Goal: Task Accomplishment & Management: Complete application form

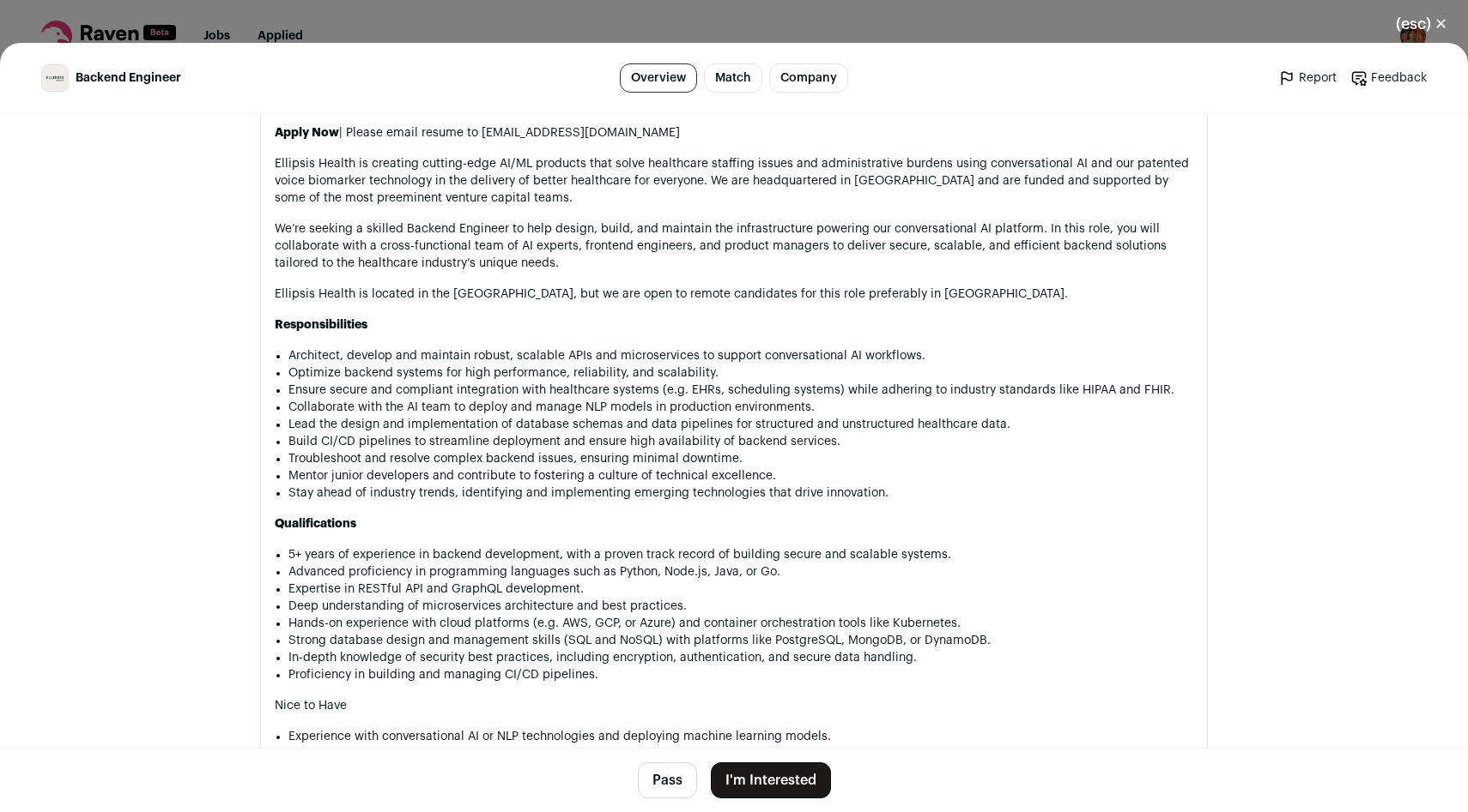
scroll to position [1100, 0]
click at [1432, 29] on button "(esc) ✕" at bounding box center [1421, 24] width 93 height 38
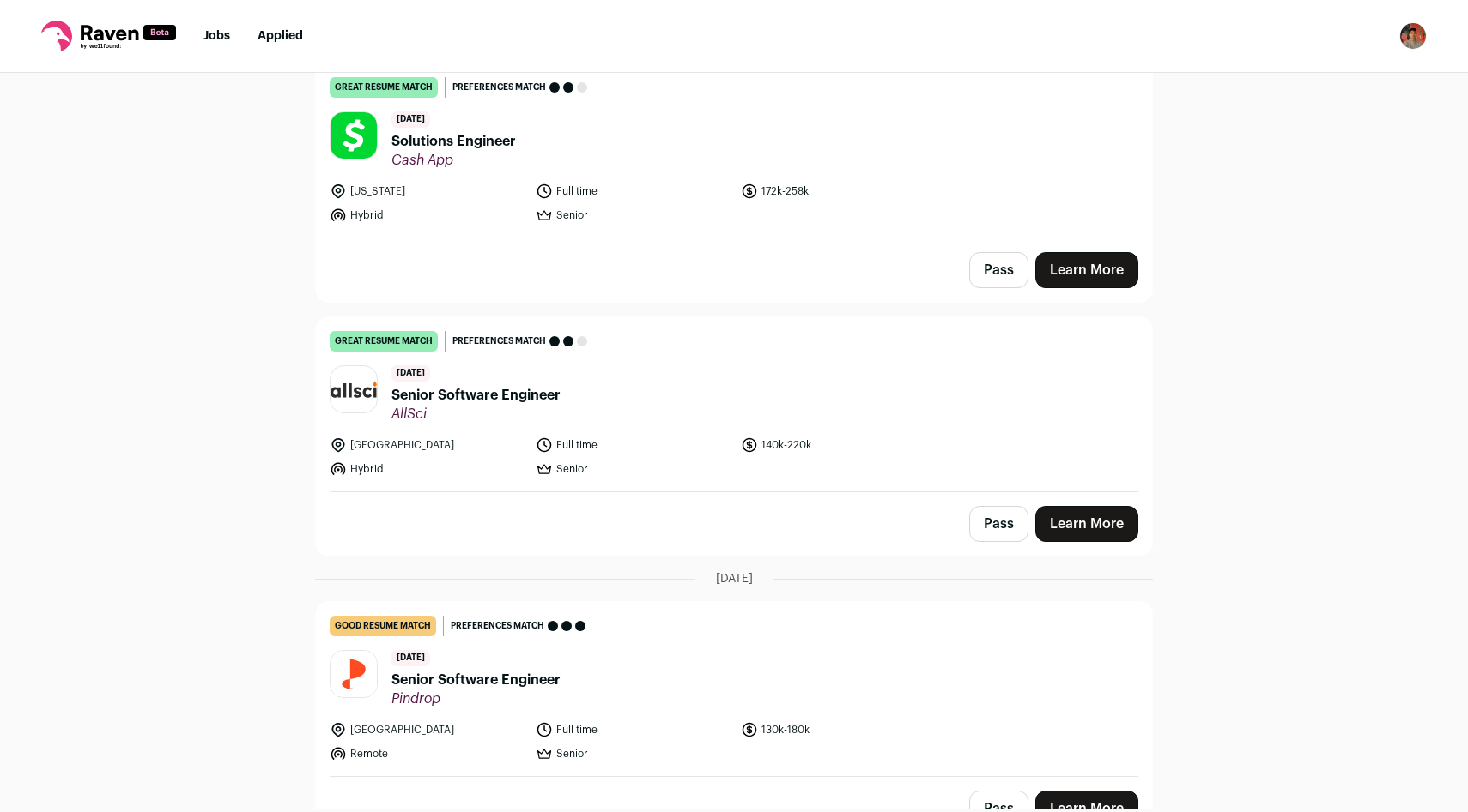
scroll to position [441, 0]
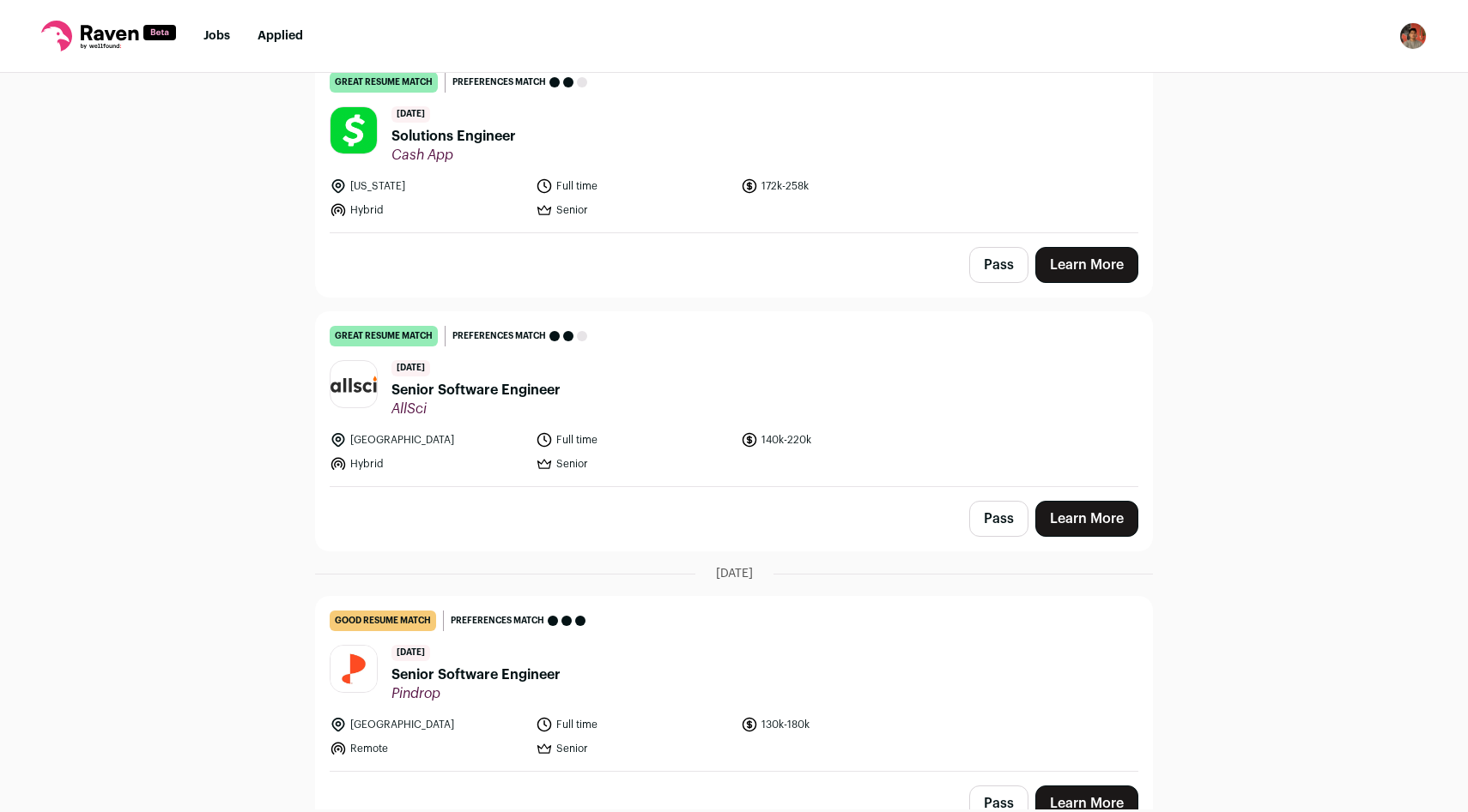
click at [1003, 265] on button "Pass" at bounding box center [999, 265] width 59 height 36
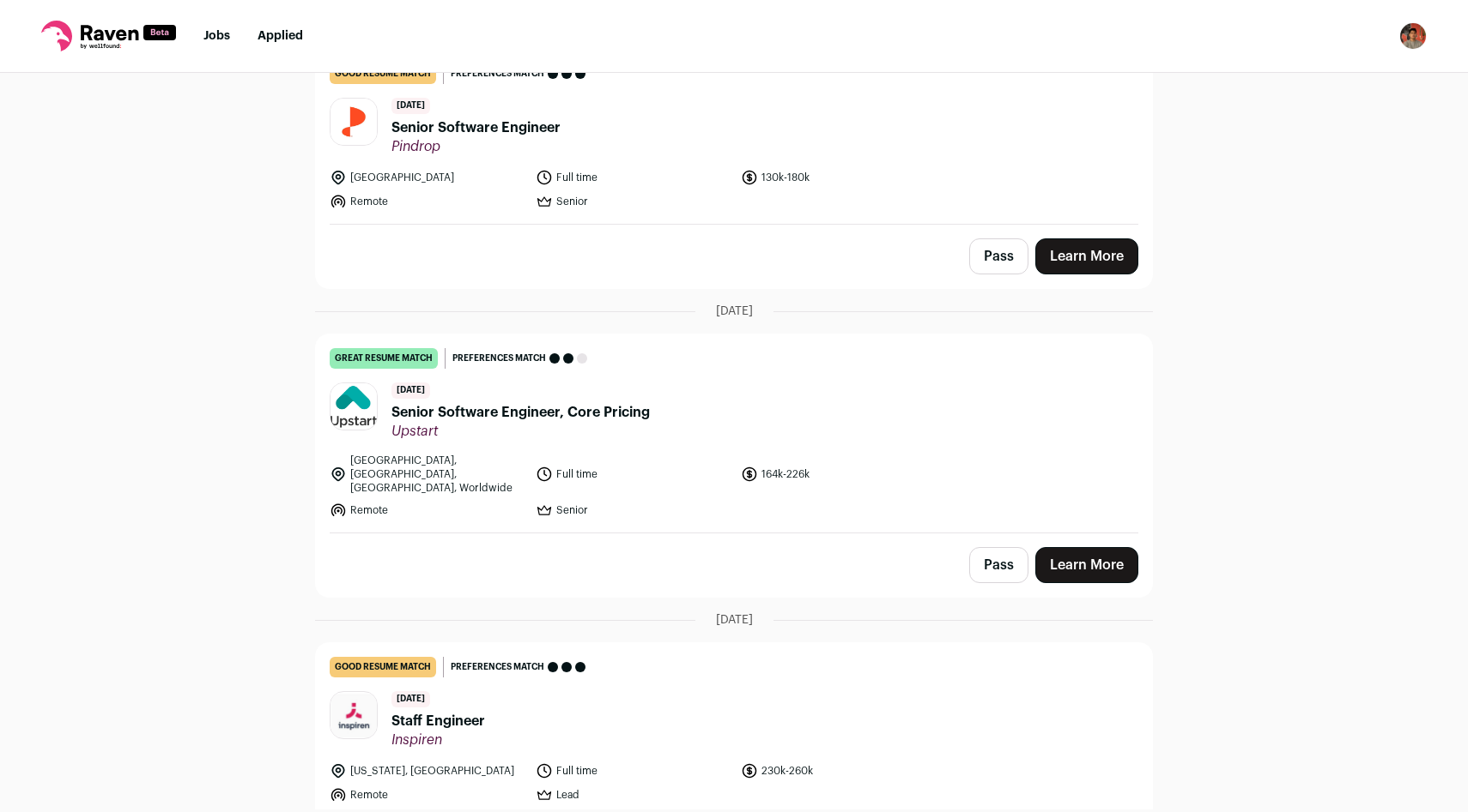
scroll to position [992, 0]
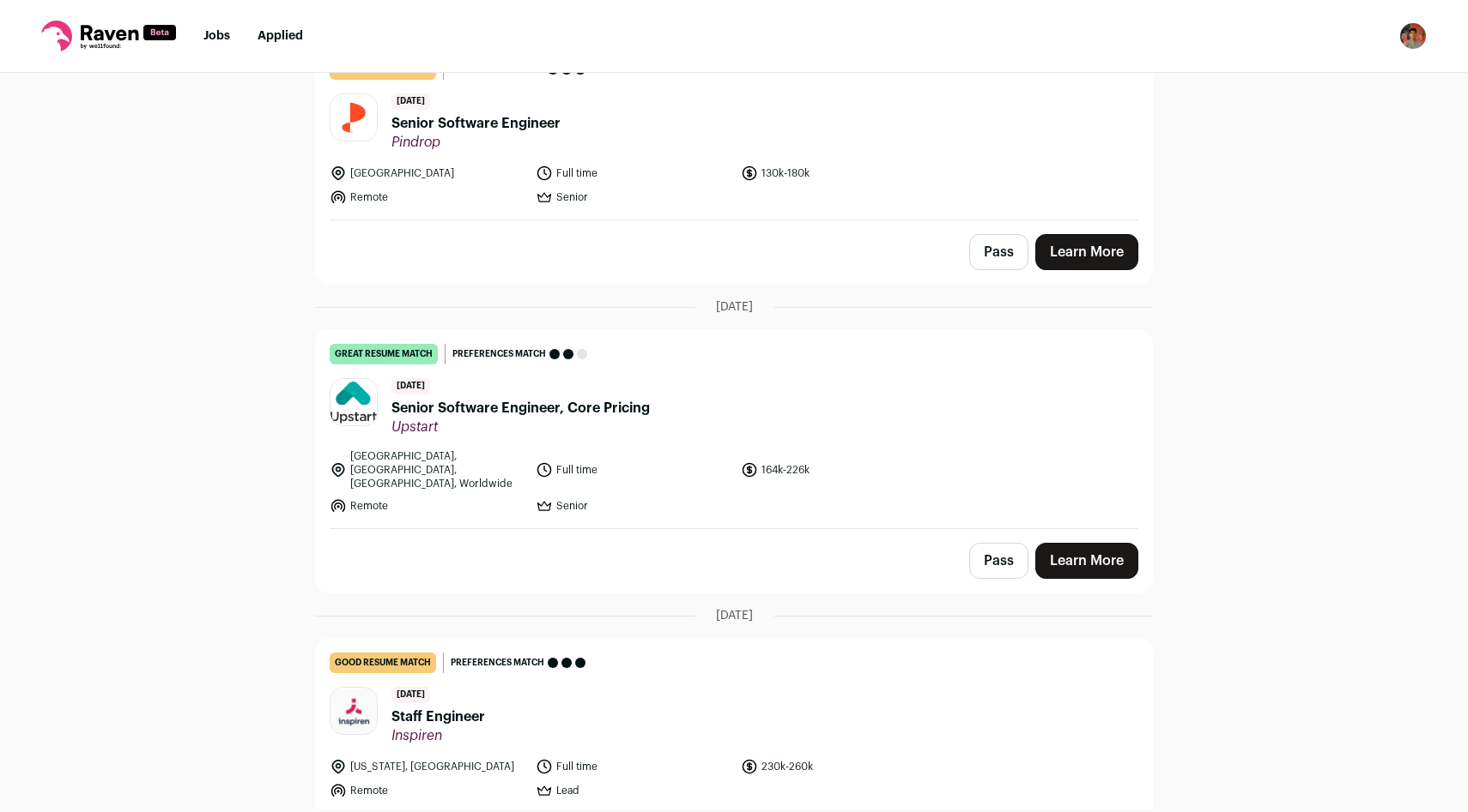
click at [597, 411] on span "Senior Software Engineer, Core Pricing" at bounding box center [520, 408] width 258 height 21
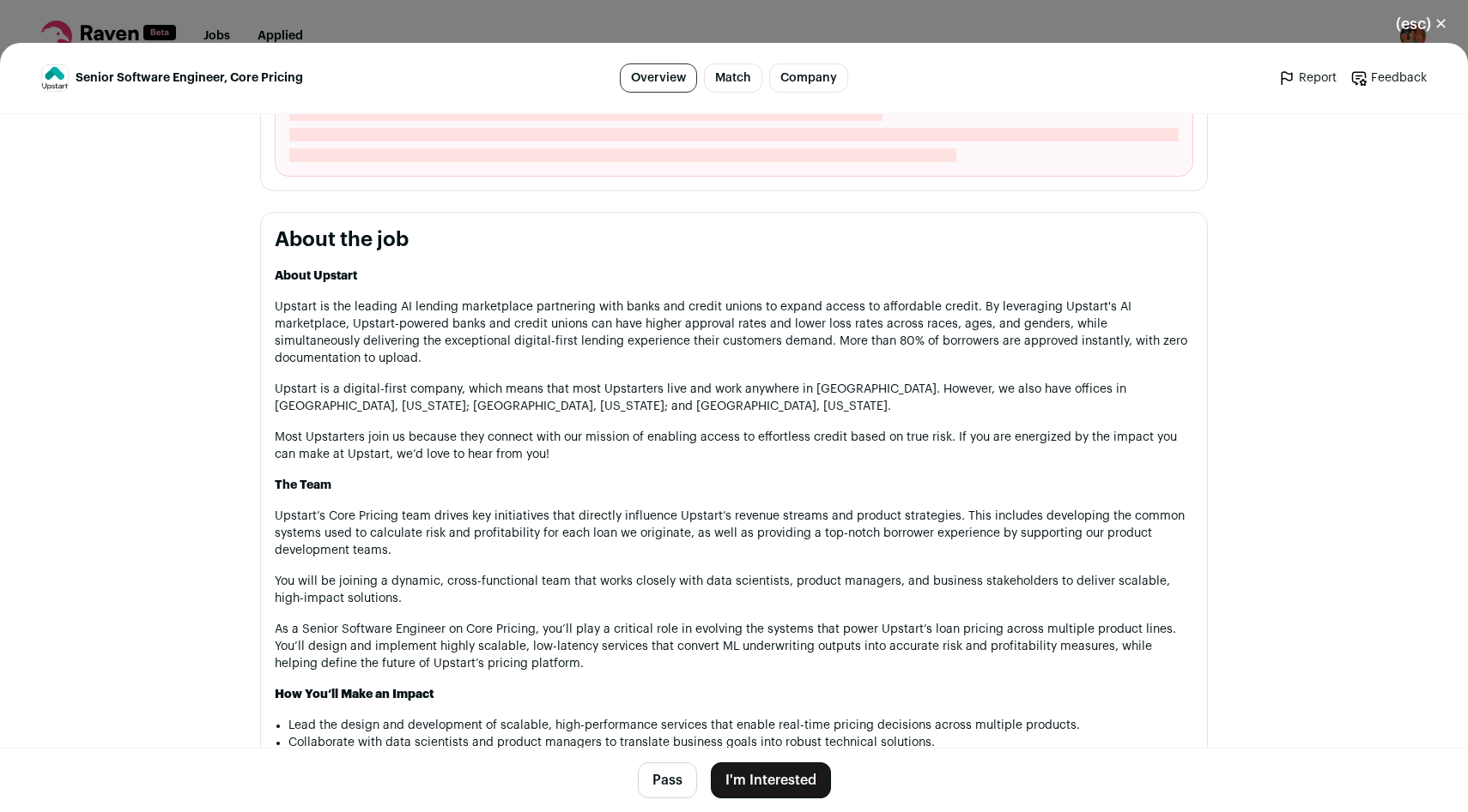
scroll to position [767, 0]
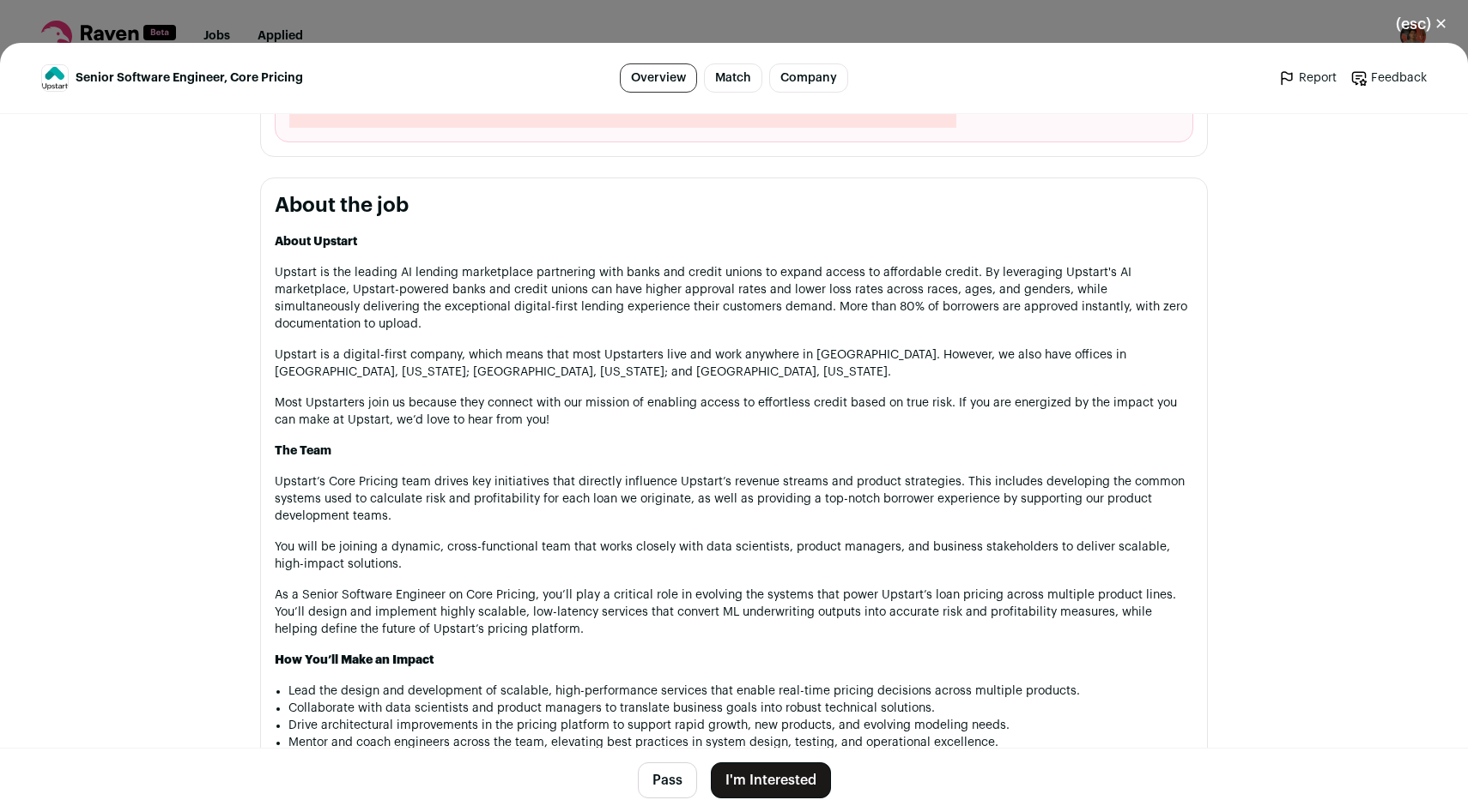
click at [757, 801] on footer "Pass I'm Interested" at bounding box center [734, 780] width 1468 height 64
click at [757, 774] on button "I'm Interested" at bounding box center [771, 781] width 121 height 36
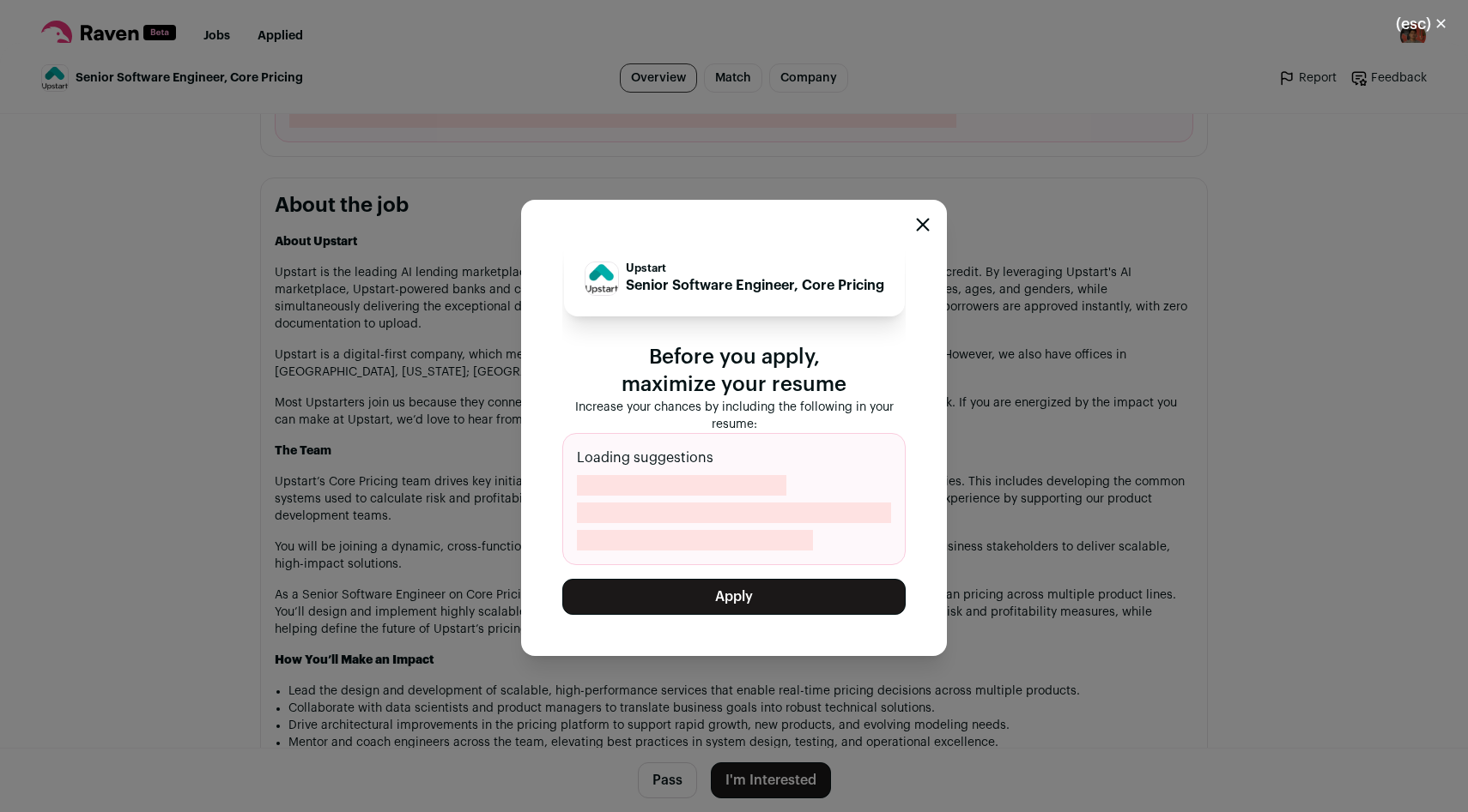
click at [688, 598] on button "Apply" at bounding box center [734, 597] width 343 height 36
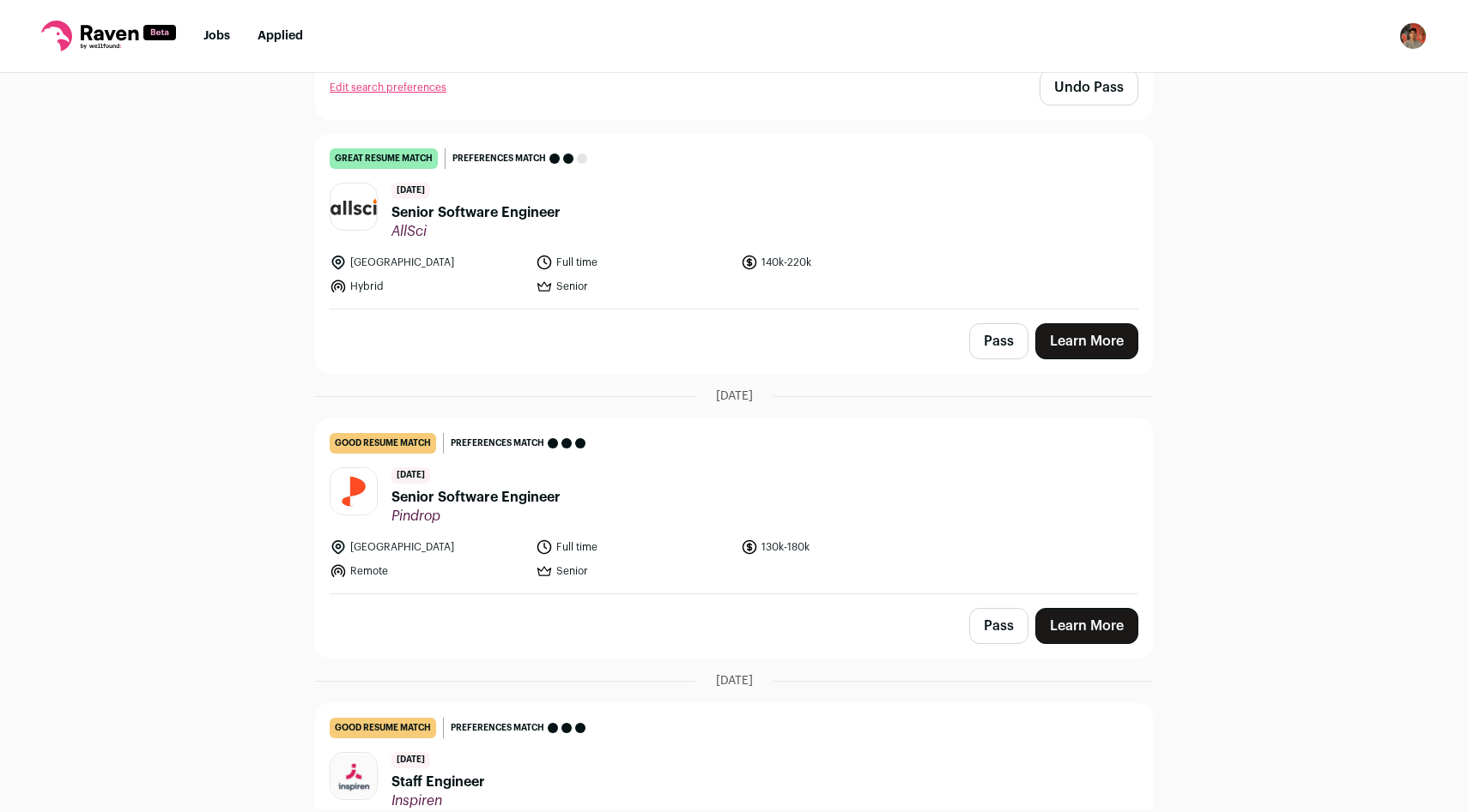
scroll to position [646, 0]
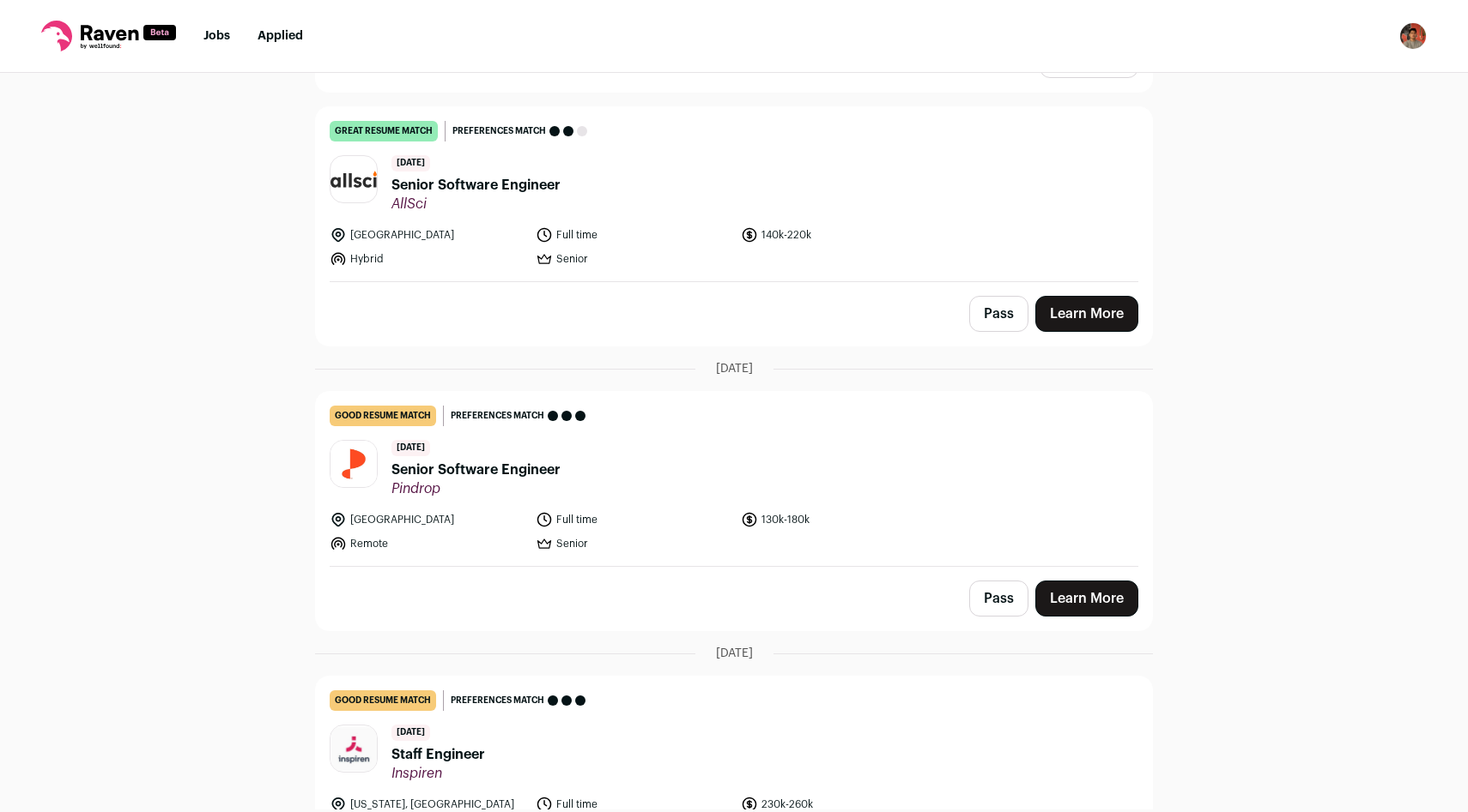
click at [987, 309] on button "Pass" at bounding box center [999, 315] width 59 height 36
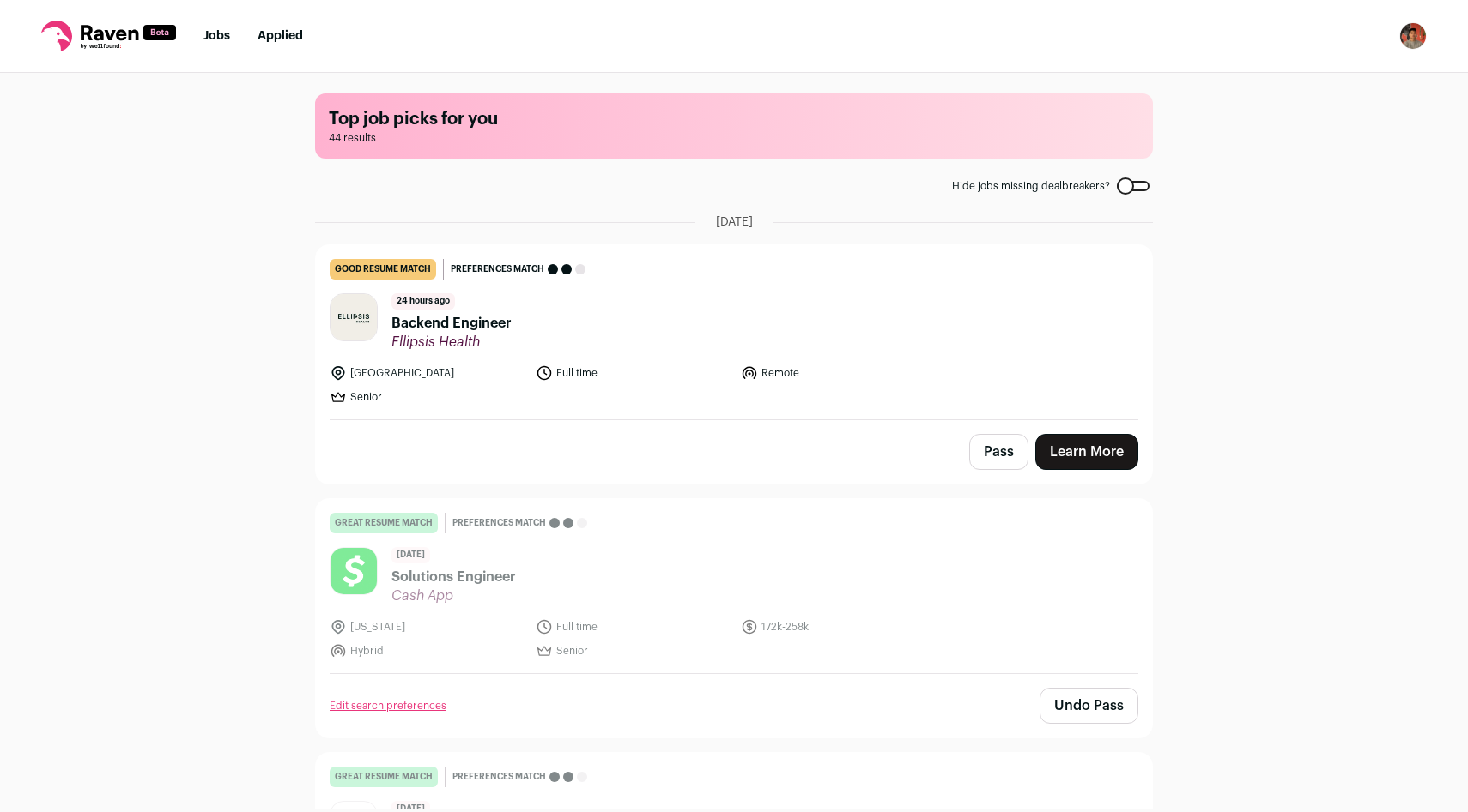
click at [988, 445] on button "Pass" at bounding box center [999, 452] width 59 height 36
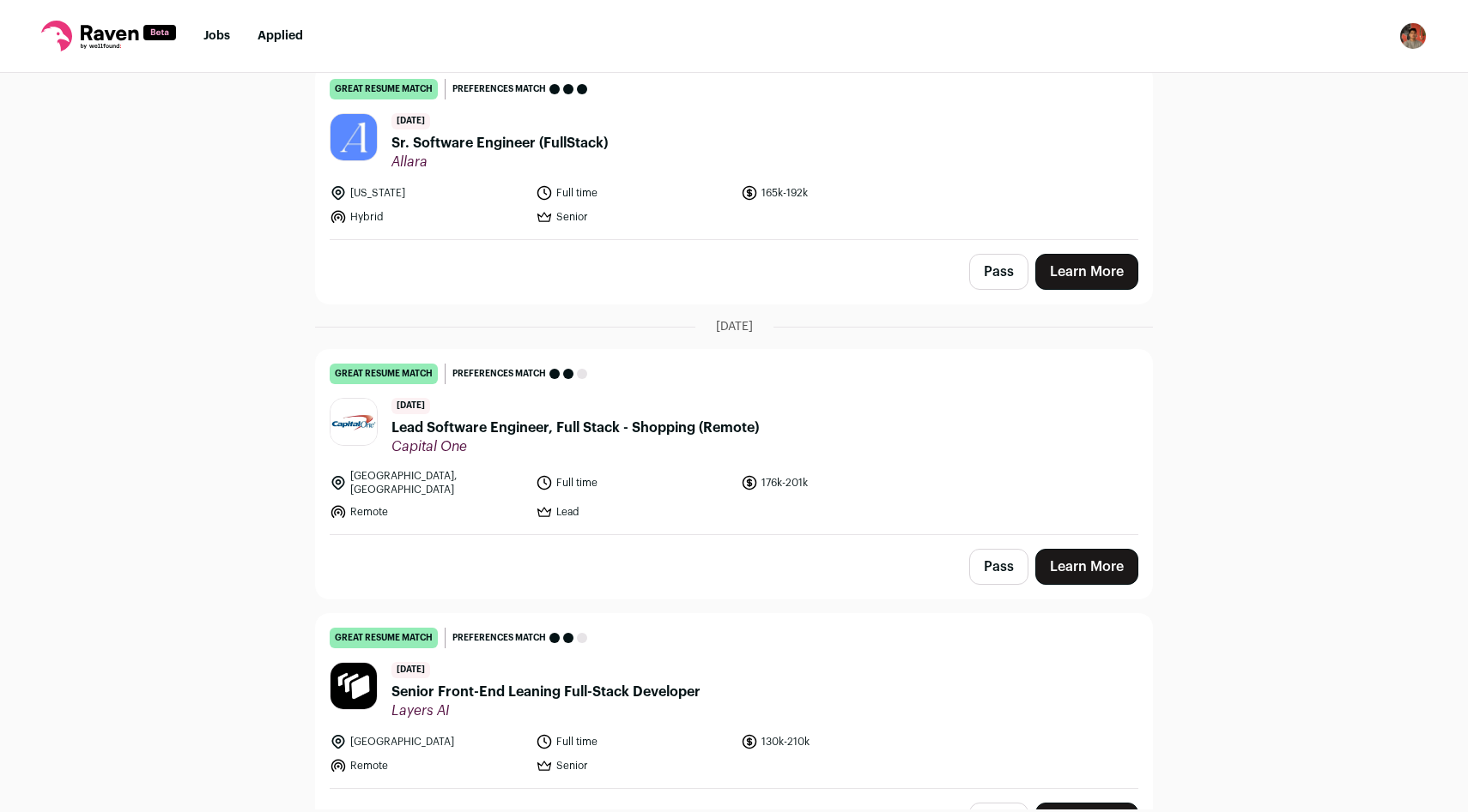
scroll to position [2531, 0]
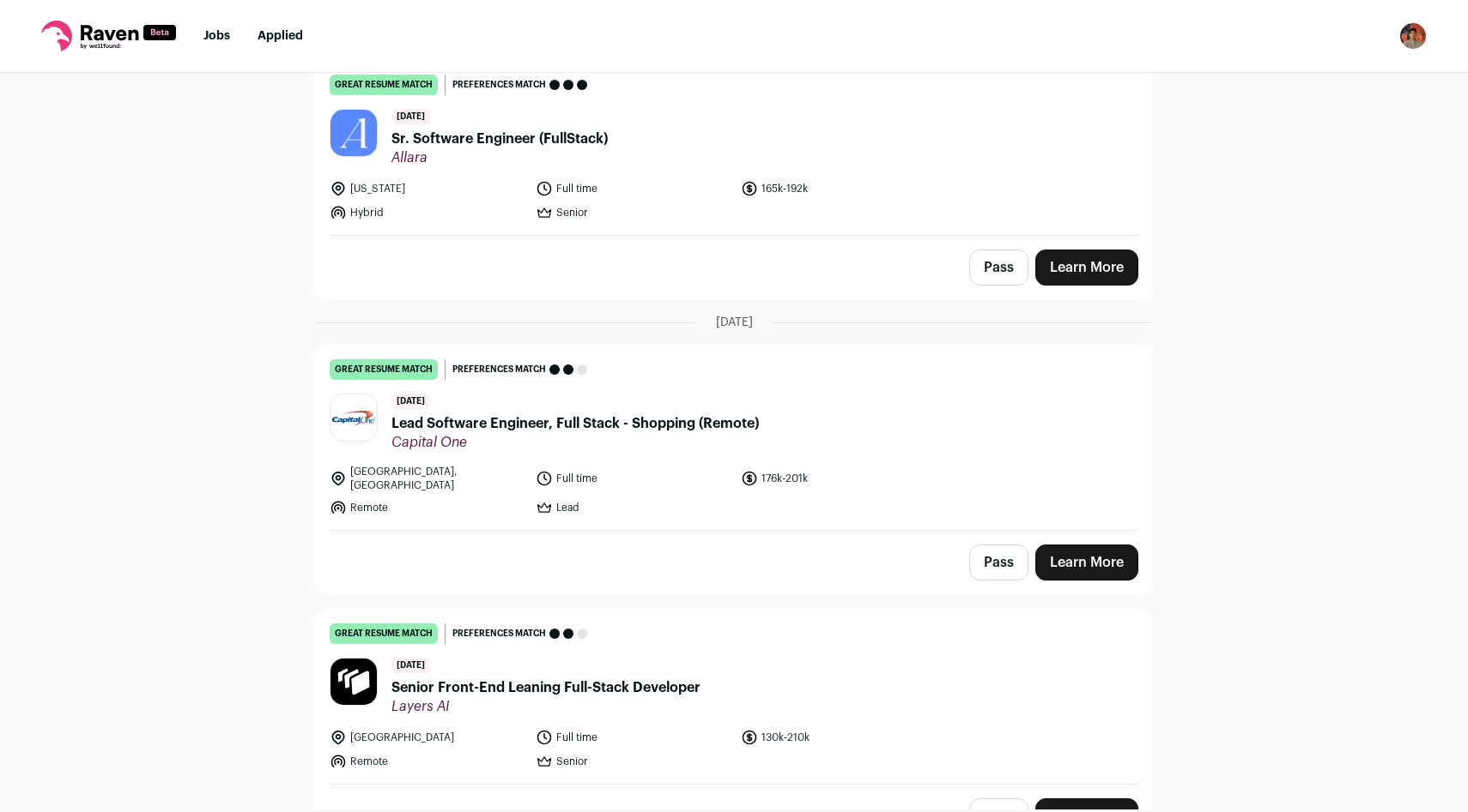
click at [694, 423] on span "Lead Software Engineer, Full Stack - Shopping (Remote)" at bounding box center [575, 424] width 368 height 21
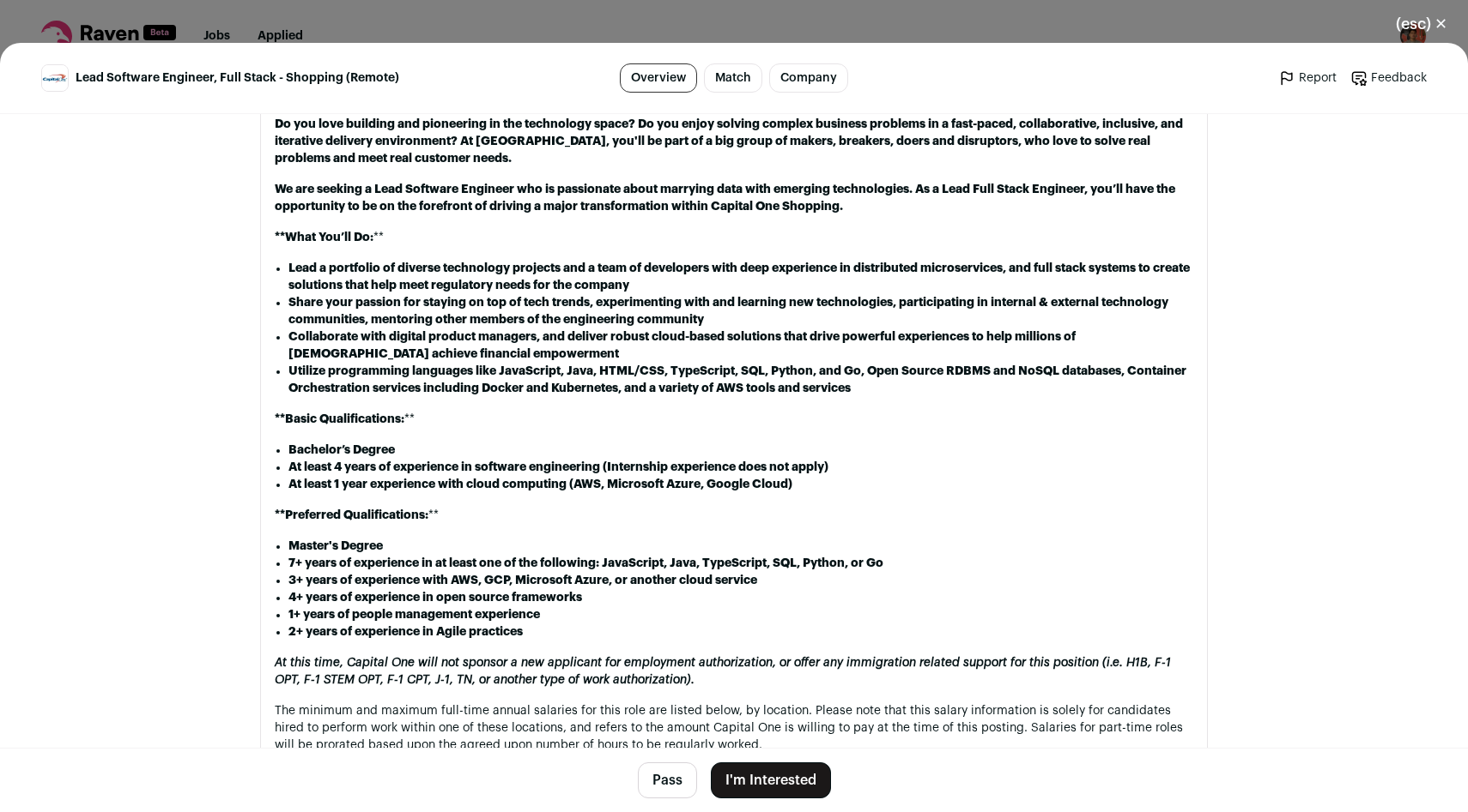
scroll to position [1244, 0]
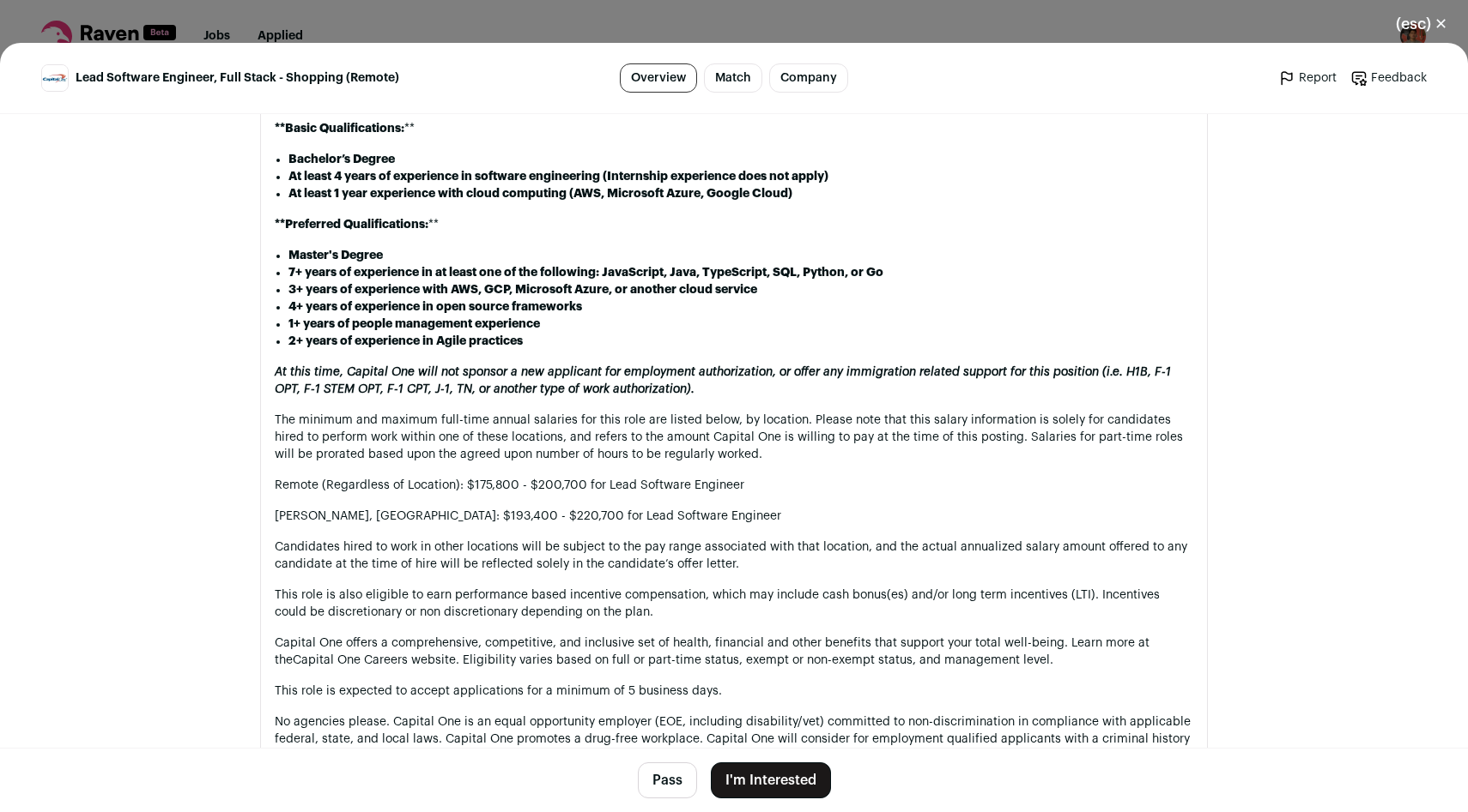
click at [788, 779] on button "I'm Interested" at bounding box center [771, 781] width 121 height 36
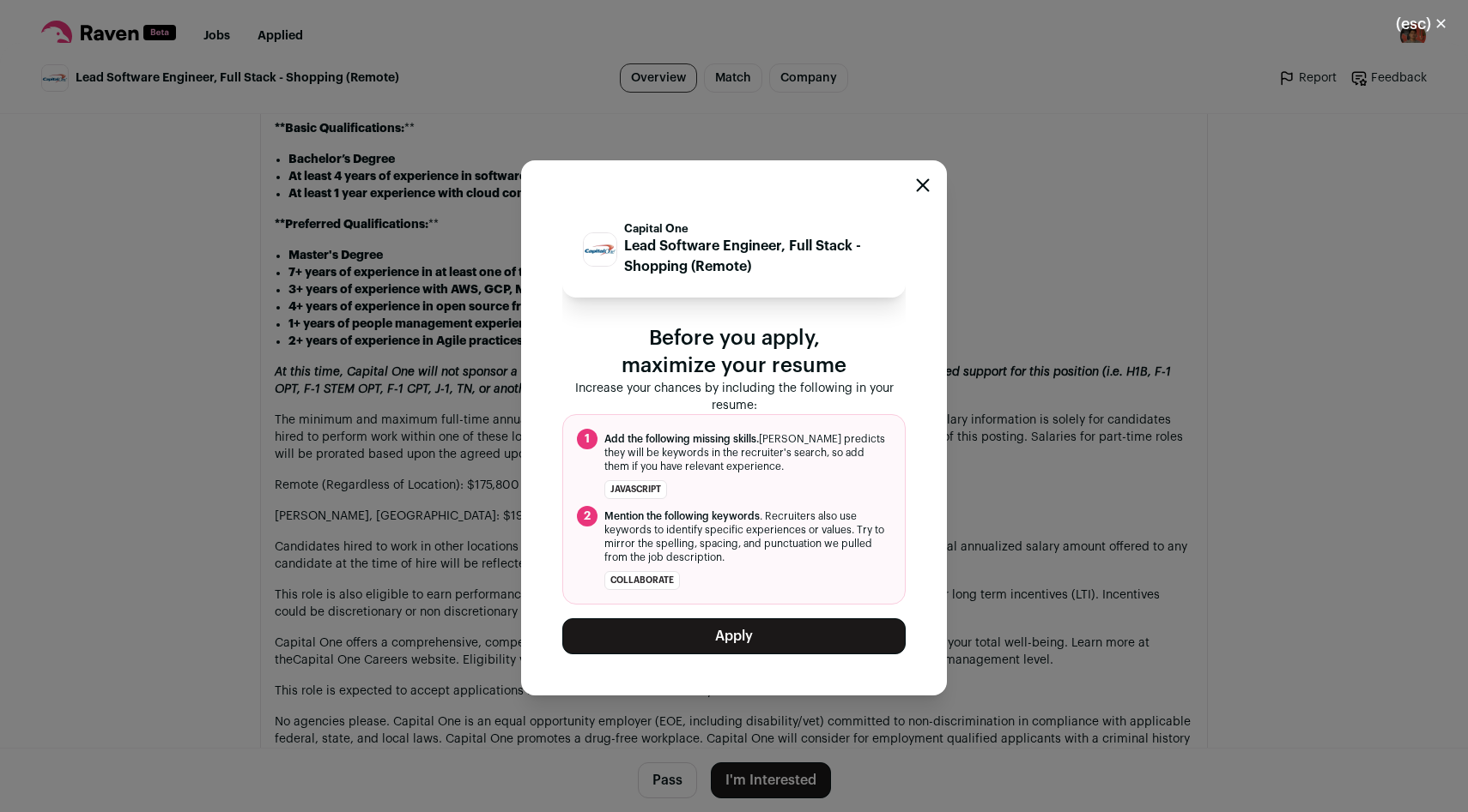
click at [746, 636] on button "Apply" at bounding box center [734, 637] width 343 height 36
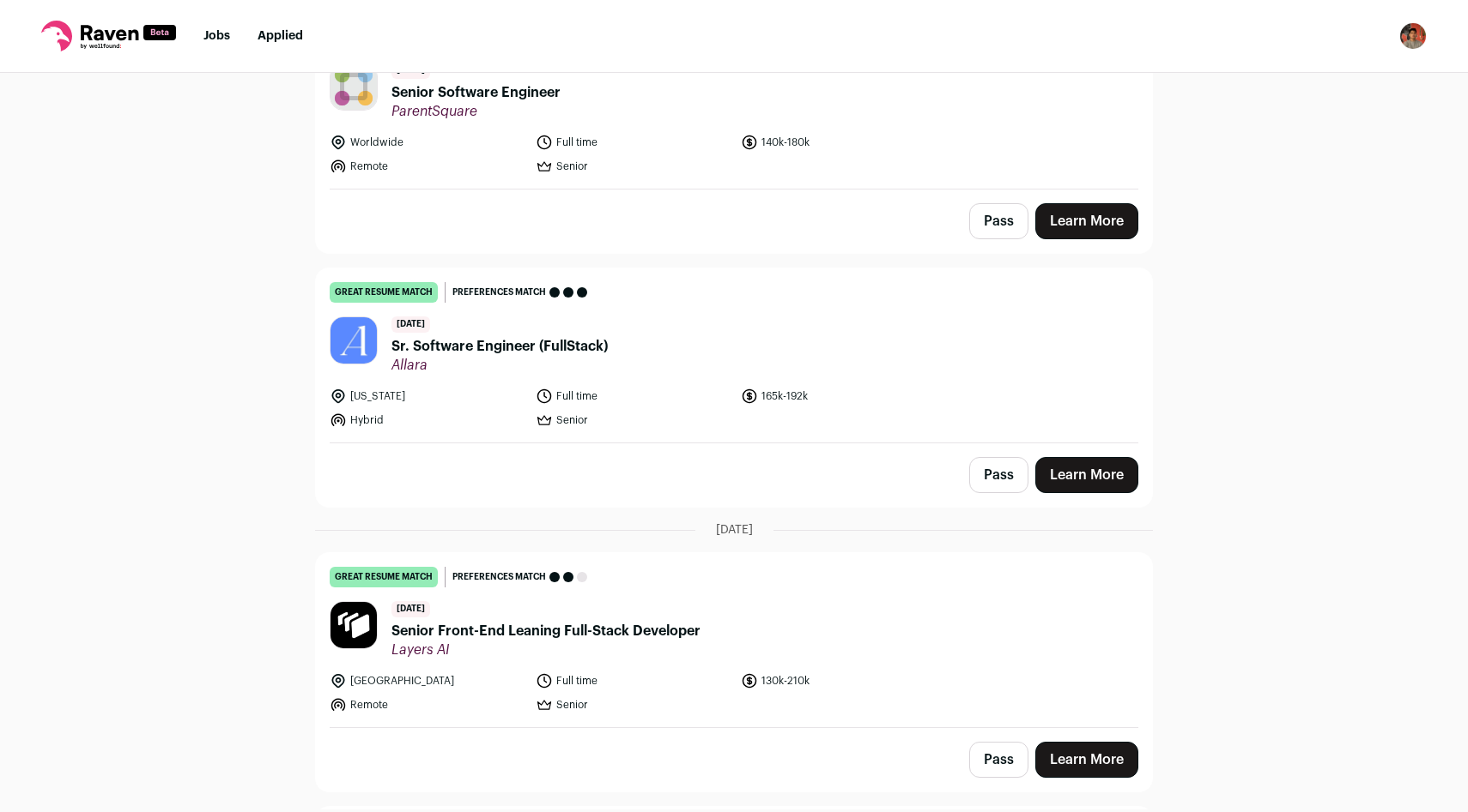
scroll to position [2331, 0]
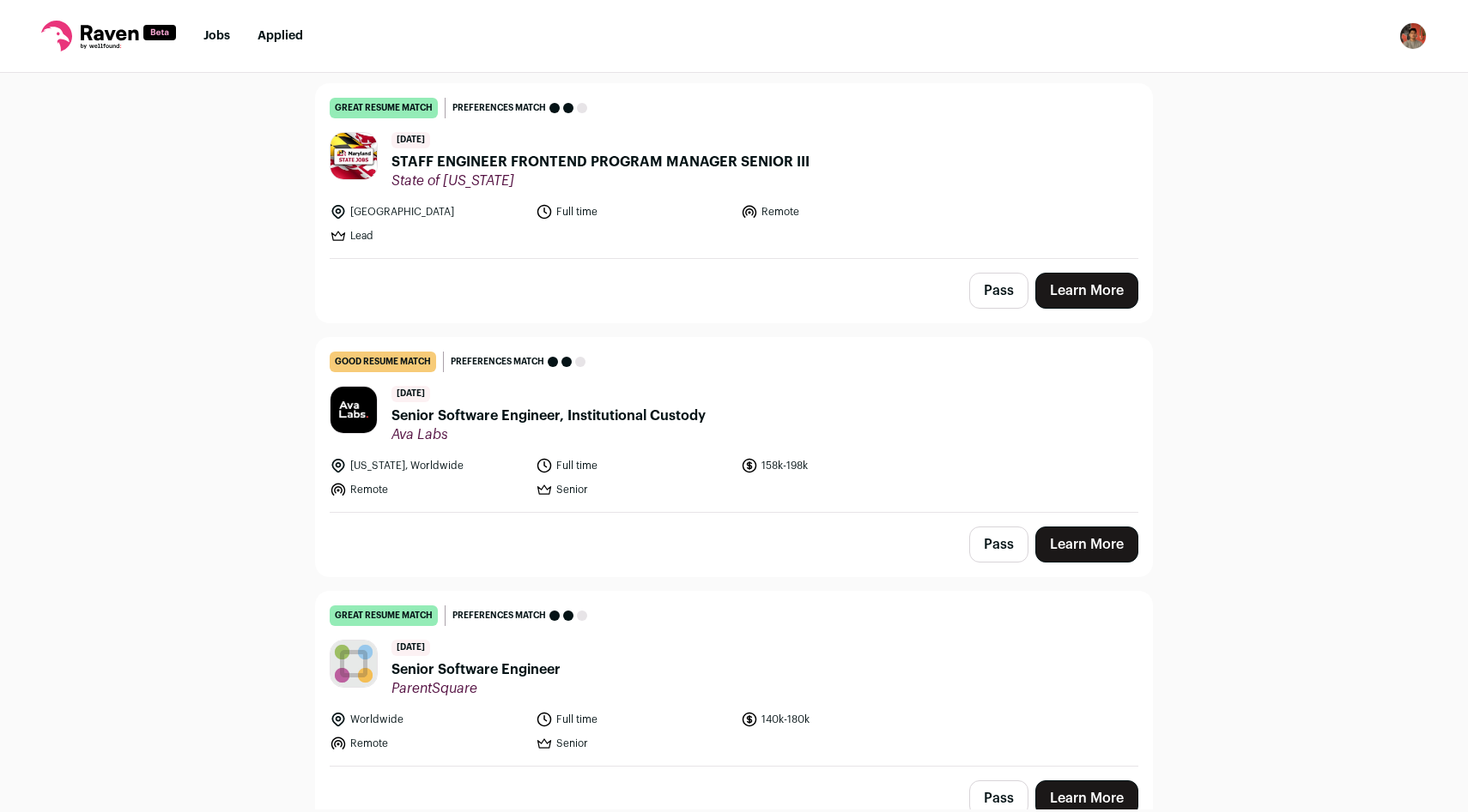
scroll to position [952, 0]
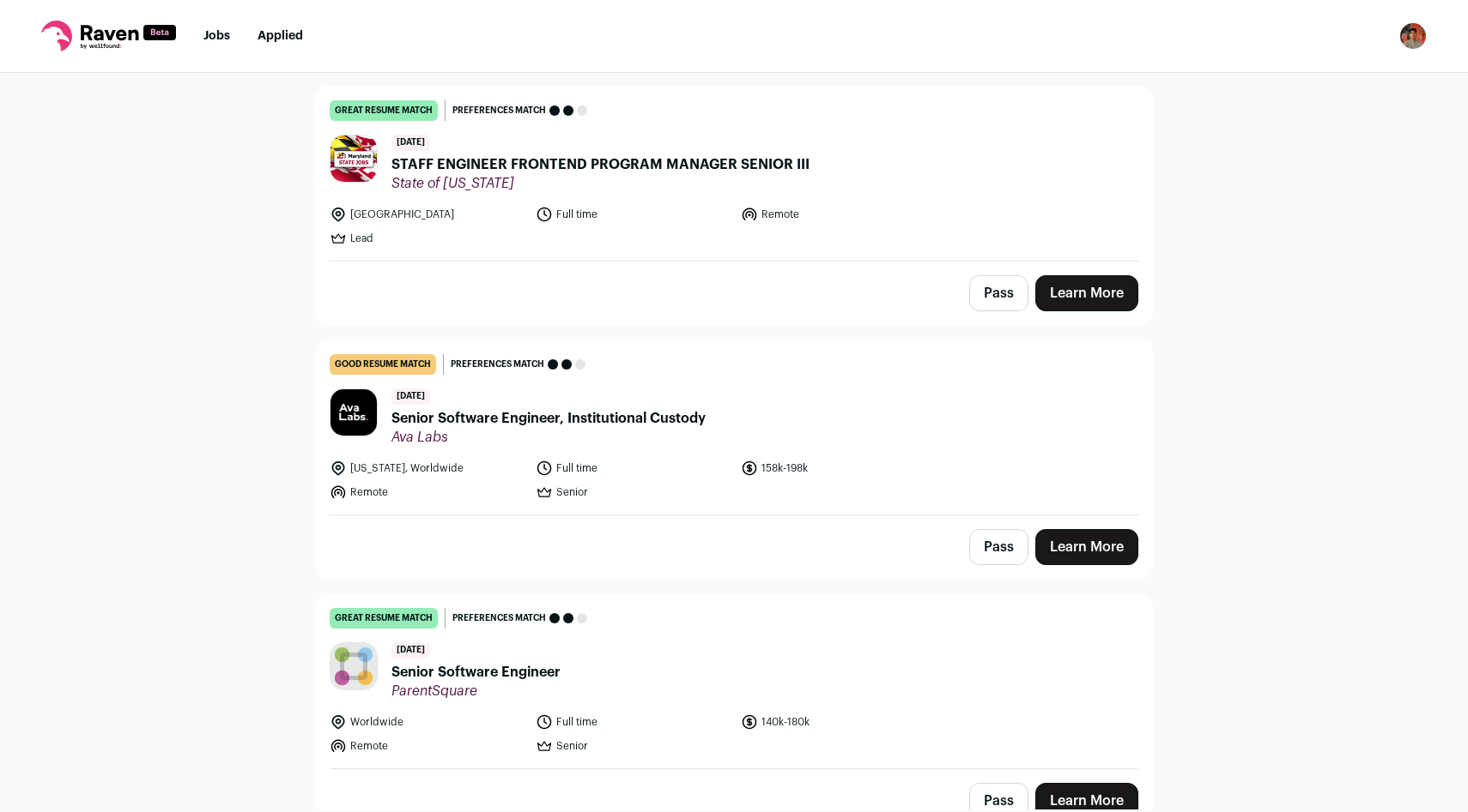
click at [1052, 549] on link "Learn More" at bounding box center [1086, 548] width 103 height 36
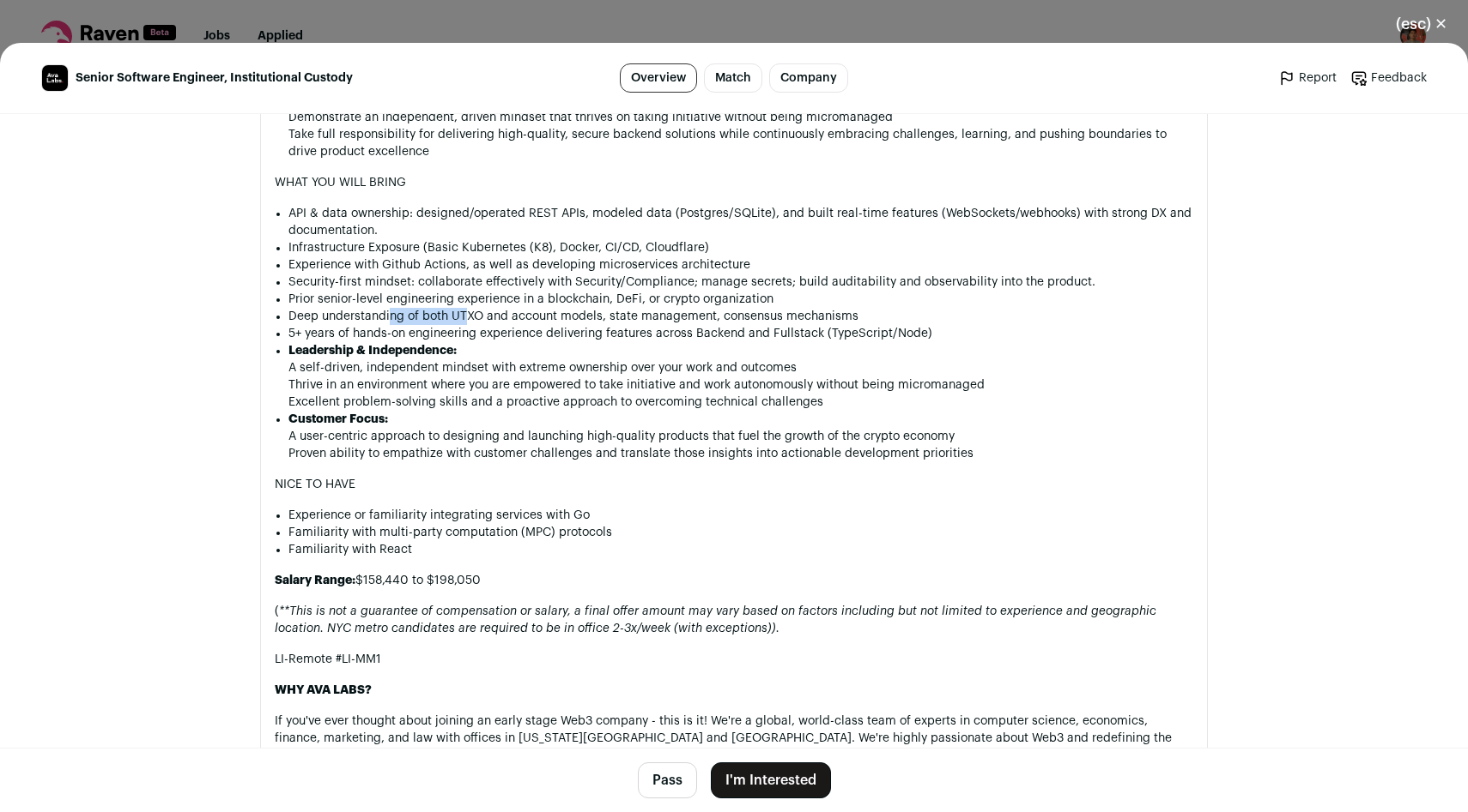
scroll to position [1166, 0]
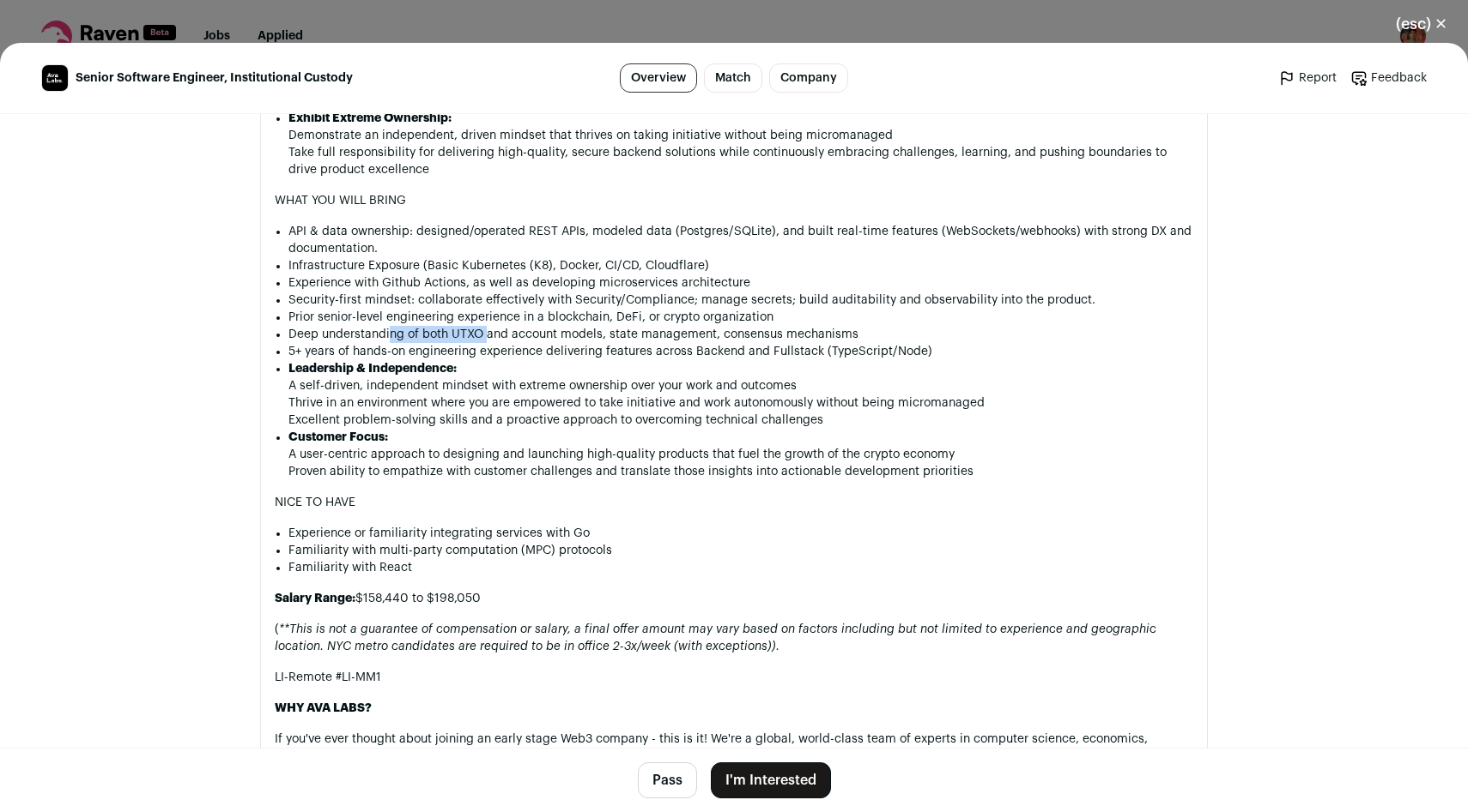
drag, startPoint x: 388, startPoint y: 335, endPoint x: 488, endPoint y: 337, distance: 100.0
click at [488, 337] on li "Deep understanding of both UTXO and account models, state management, consensus…" at bounding box center [741, 335] width 904 height 17
click at [472, 335] on li "Deep understanding of both UTXO and account models, state management, consensus…" at bounding box center [741, 335] width 904 height 17
click at [673, 807] on footer "Pass I'm Interested" at bounding box center [734, 780] width 1468 height 64
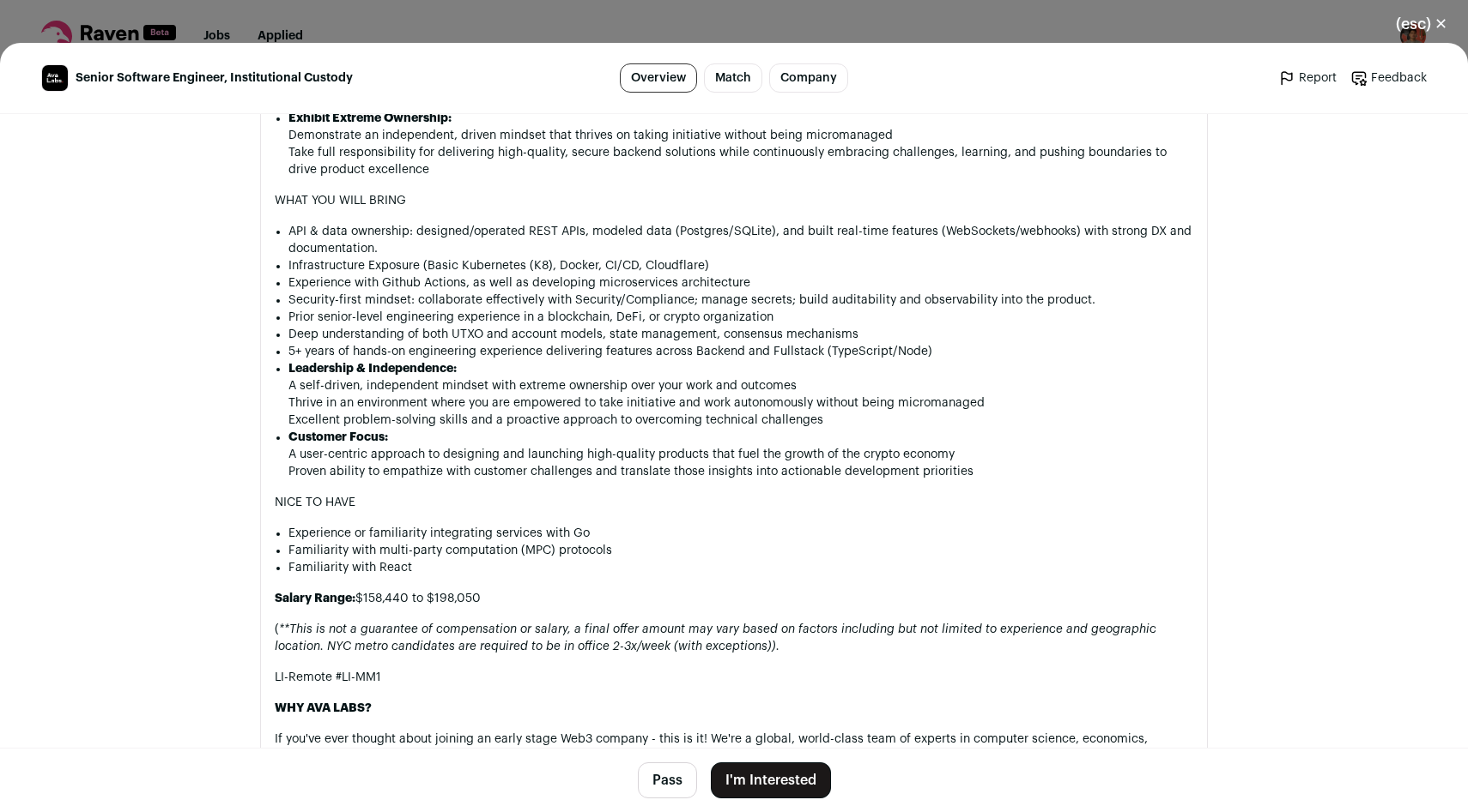
click at [673, 795] on button "Pass" at bounding box center [668, 781] width 59 height 36
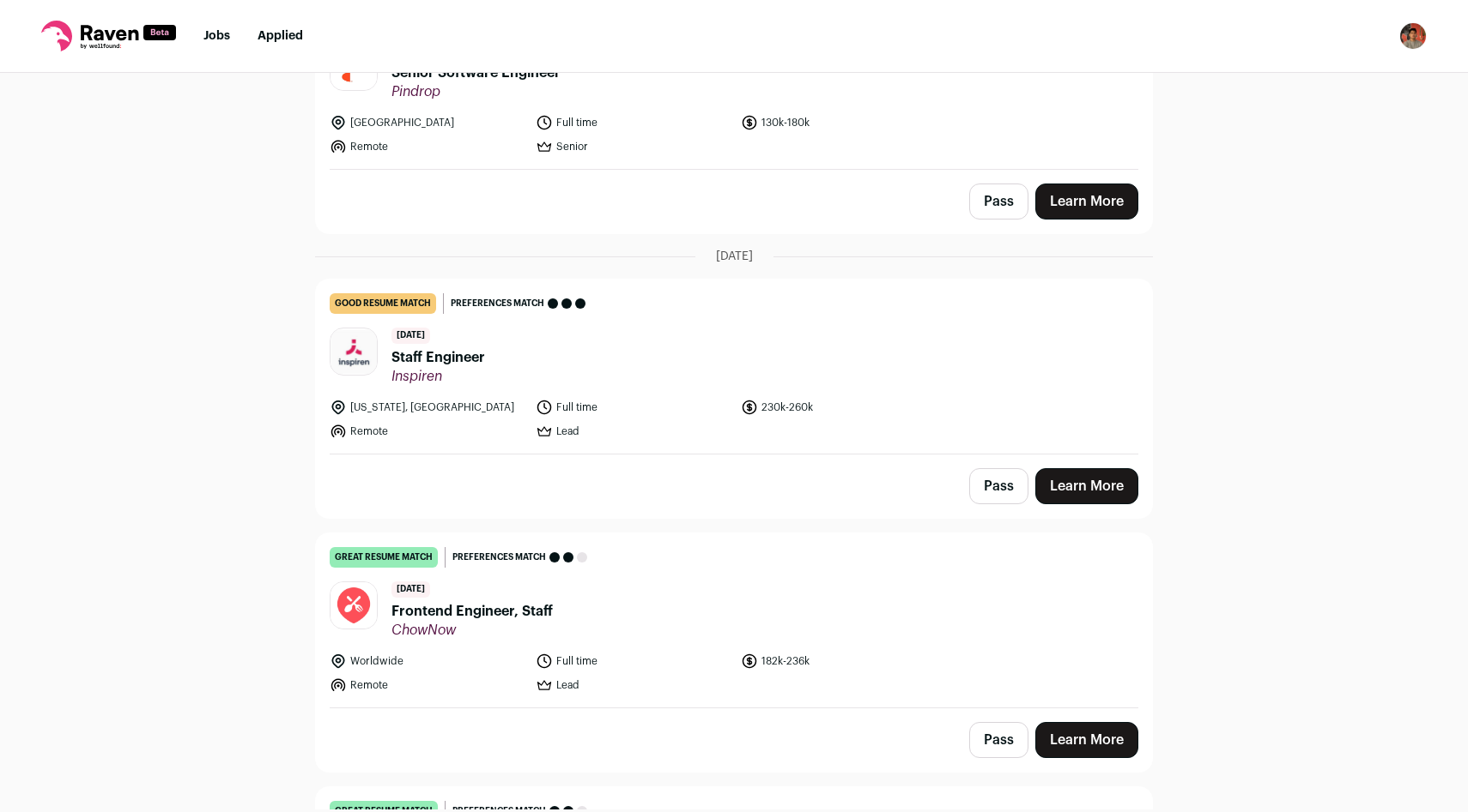
scroll to position [258, 0]
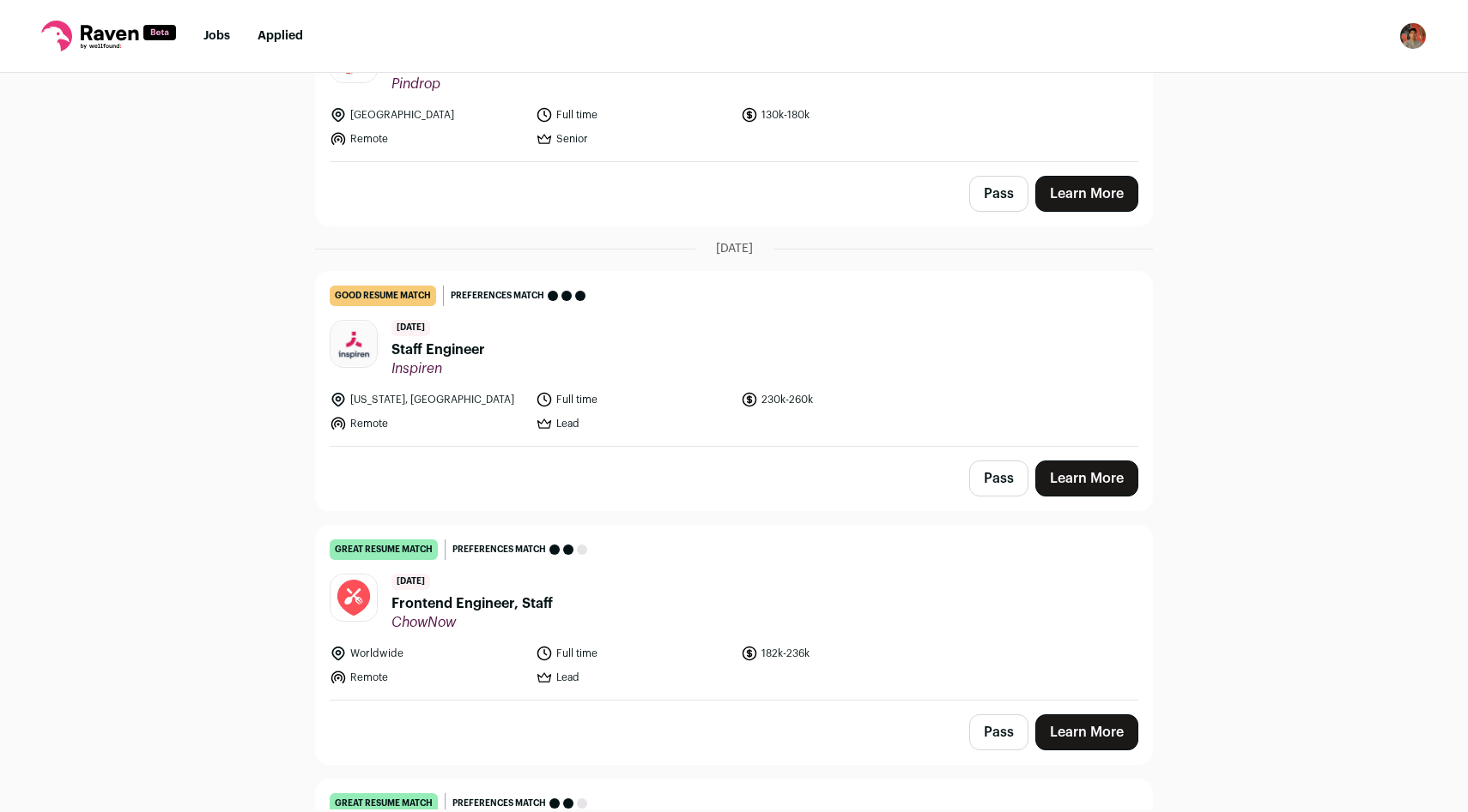
click at [1083, 728] on link "Learn More" at bounding box center [1086, 733] width 103 height 36
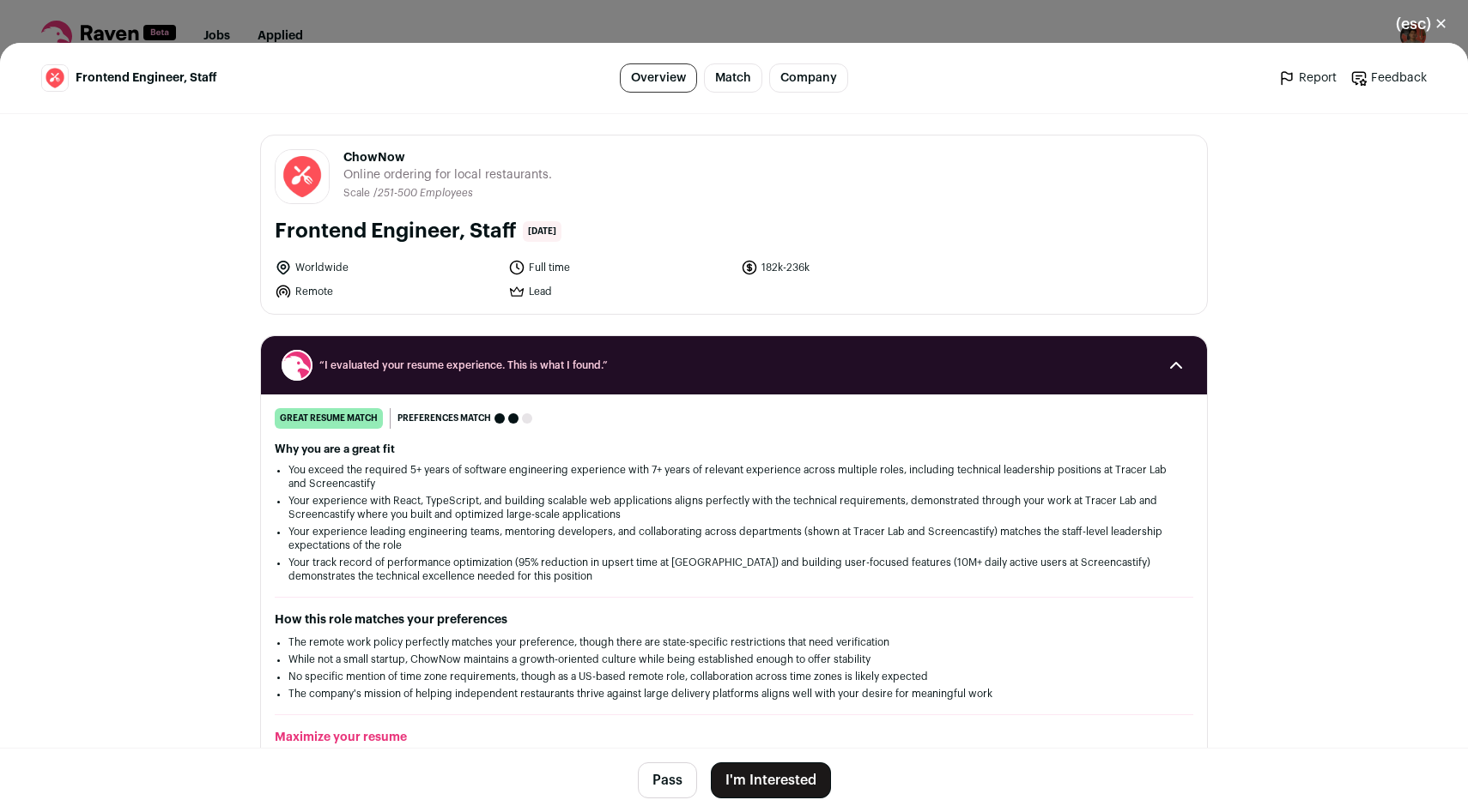
click at [732, 786] on button "I'm Interested" at bounding box center [771, 781] width 121 height 36
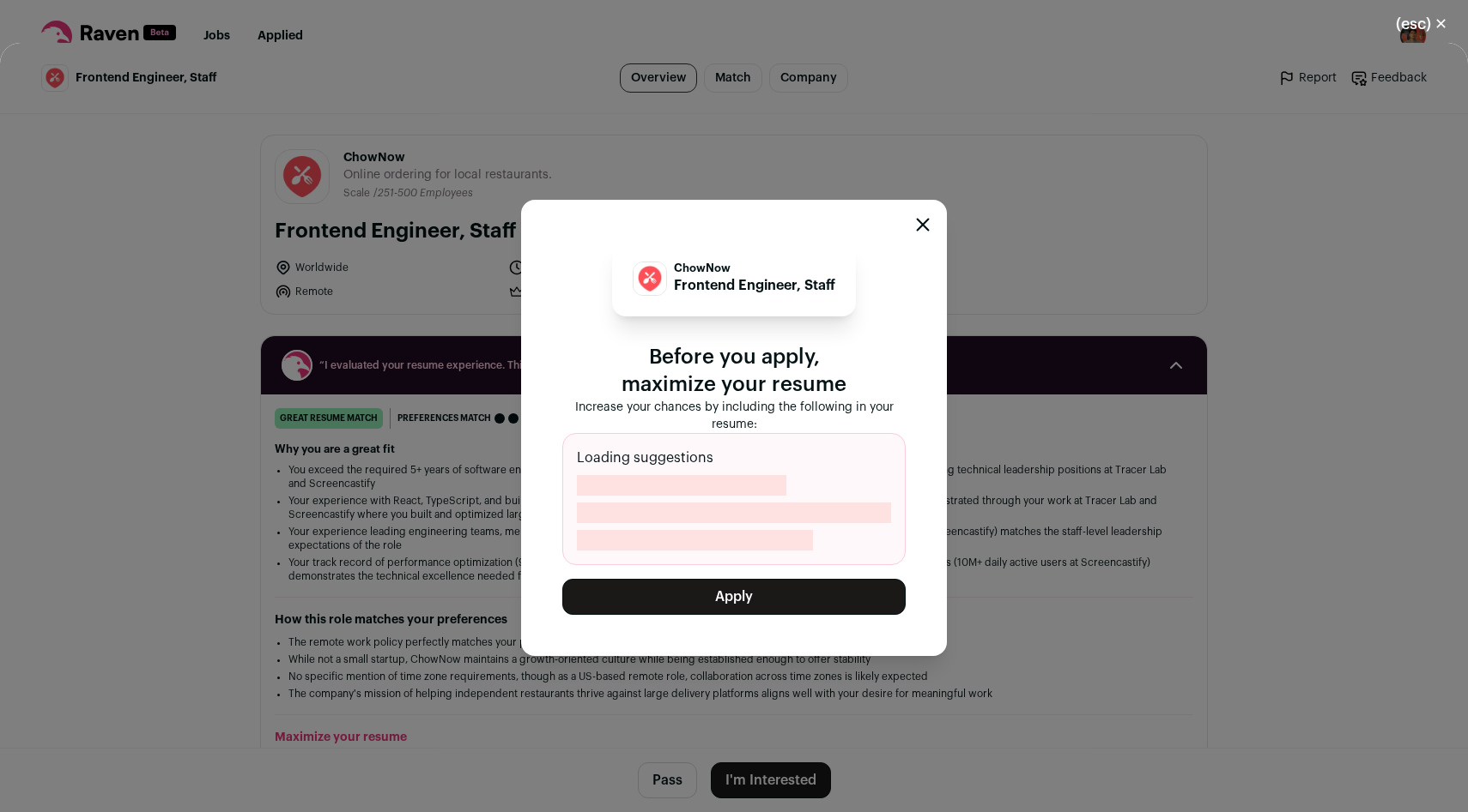
click at [666, 612] on button "Apply" at bounding box center [734, 597] width 343 height 36
